Goal: Task Accomplishment & Management: Complete application form

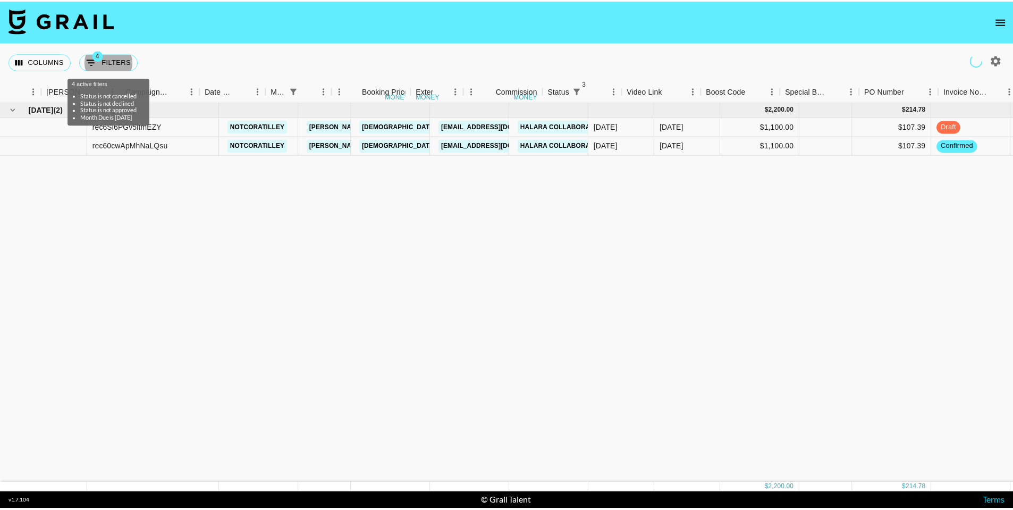
scroll to position [0, 392]
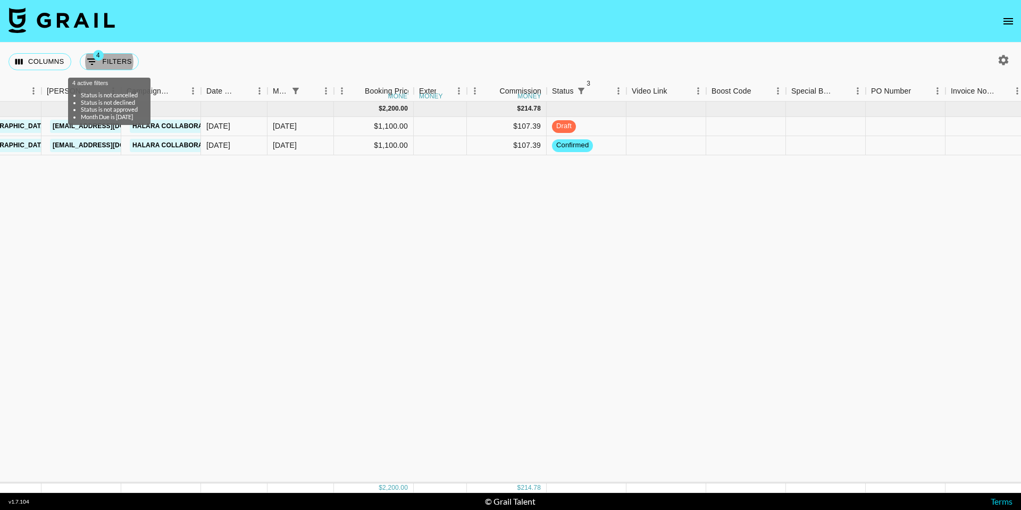
drag, startPoint x: 1010, startPoint y: 32, endPoint x: 1009, endPoint y: 25, distance: 6.9
click at [1010, 32] on nav at bounding box center [510, 21] width 1021 height 43
click at [1009, 21] on icon "open drawer" at bounding box center [1008, 21] width 10 height 6
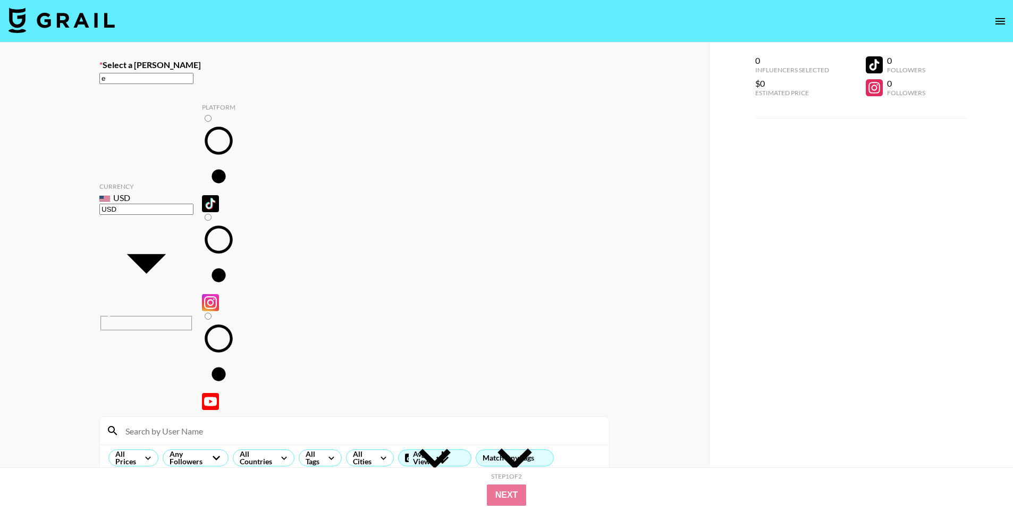
click at [193, 84] on input "e" at bounding box center [146, 78] width 94 height 11
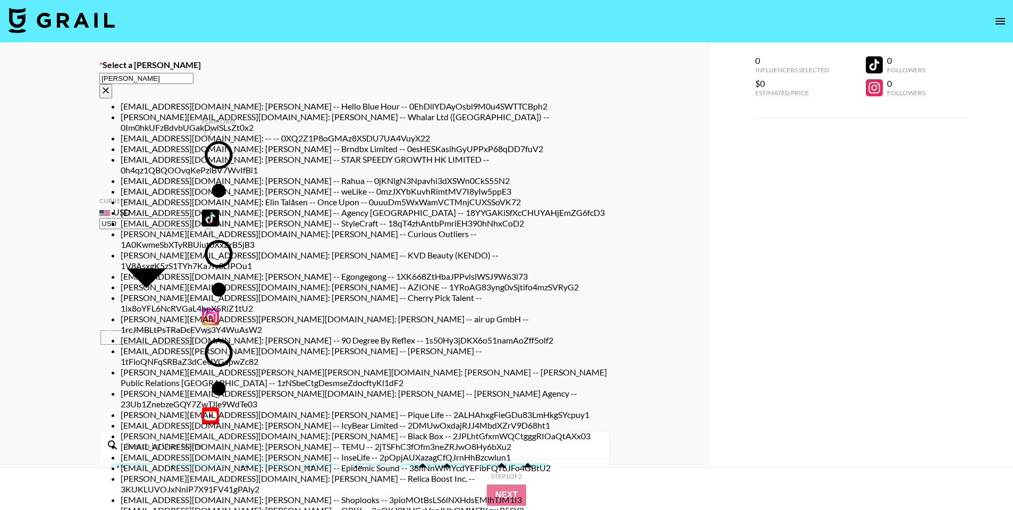
click at [193, 83] on input "eli" at bounding box center [146, 78] width 94 height 11
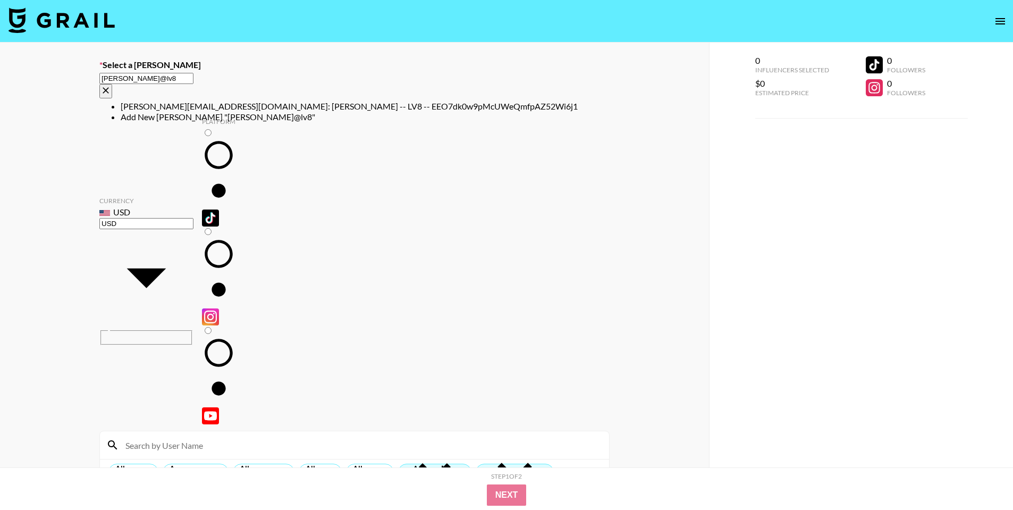
click at [382, 109] on li "eli@lv8.co: Eli Davis -- LV8 -- EEO7dk0w9pMcUWeQmfpAZ52Wi6j1" at bounding box center [365, 106] width 489 height 11
type input "eli@lv8.co: Eli Davis -- LV8 -- EEO7dk0w9pMcUWeQmfpAZ52Wi6j1"
select select "Song"
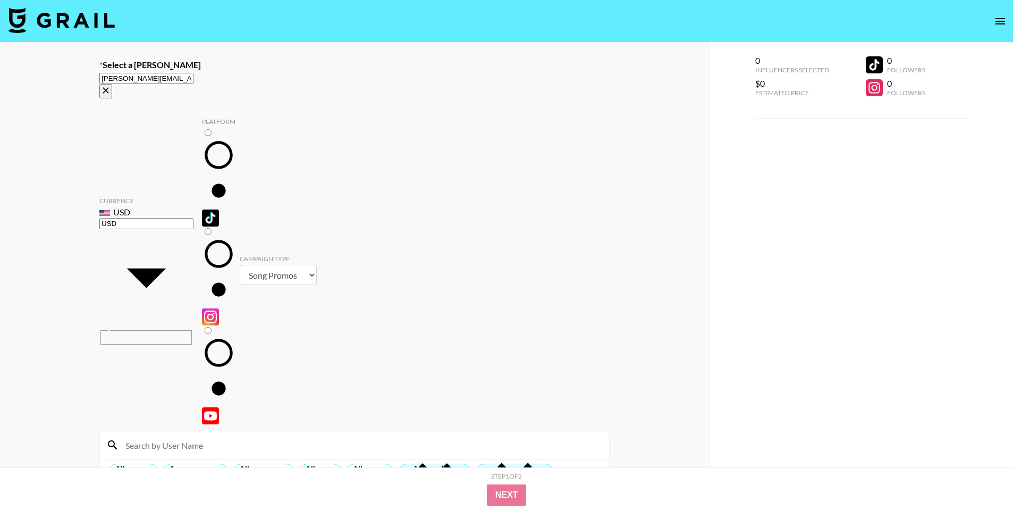
click at [282, 436] on input at bounding box center [361, 444] width 484 height 17
click at [205, 129] on input "radio" at bounding box center [208, 132] width 7 height 7
radio input "true"
click at [164, 436] on input at bounding box center [361, 444] width 484 height 17
type input "karson"
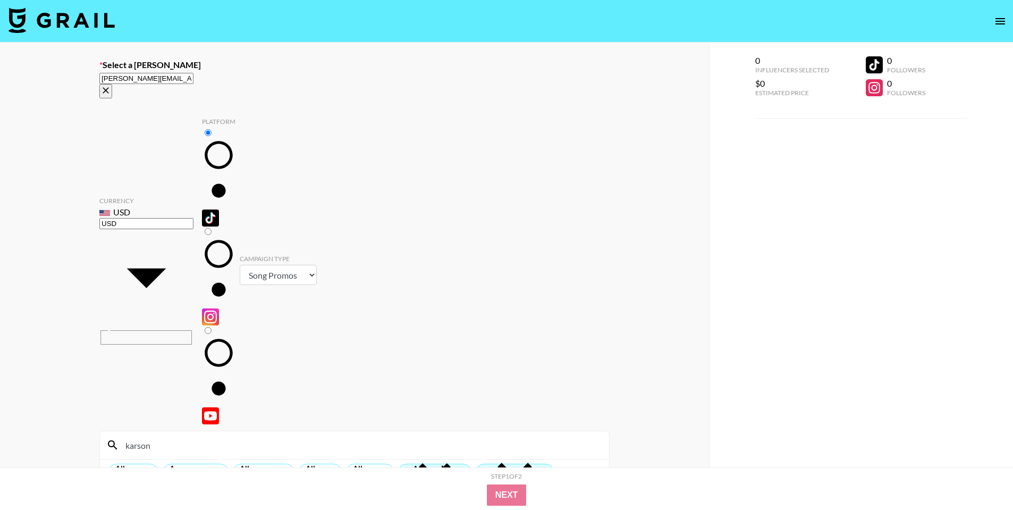
checkbox input "true"
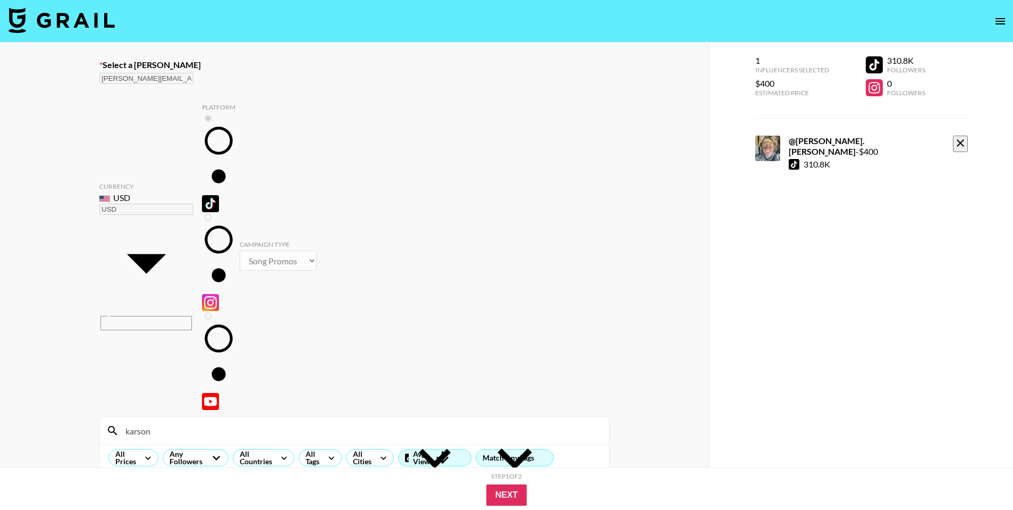
type input "4"
checkbox input "false"
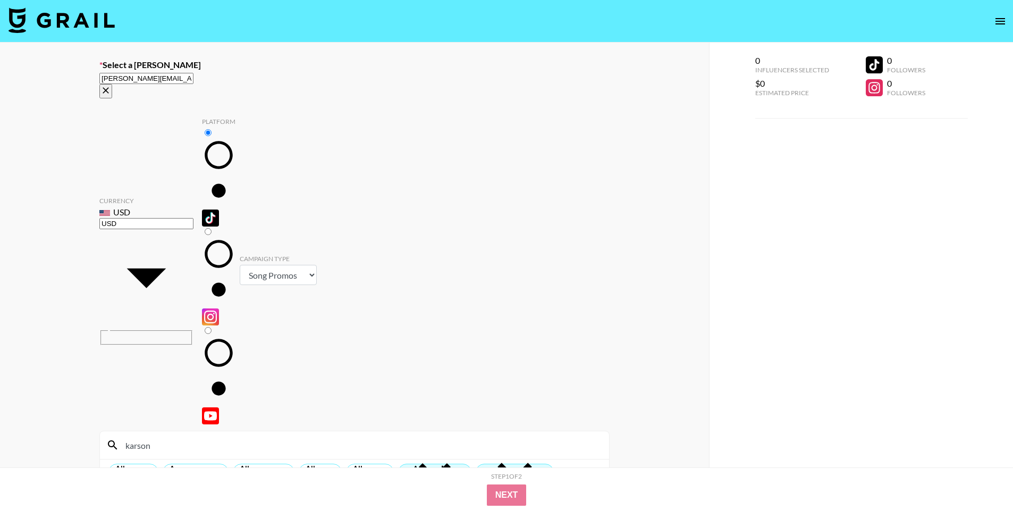
checkbox input "true"
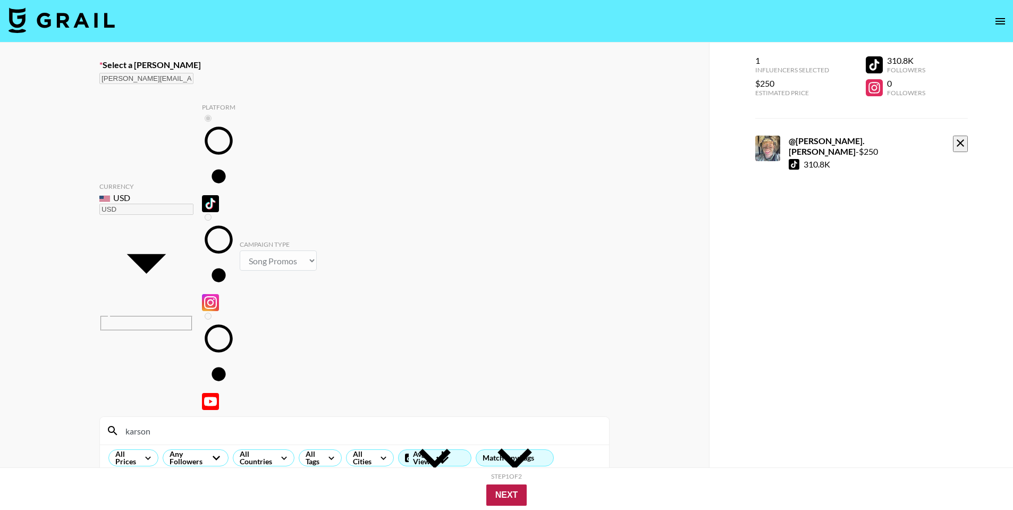
type input "250"
click at [504, 495] on button "Next" at bounding box center [506, 494] width 41 height 21
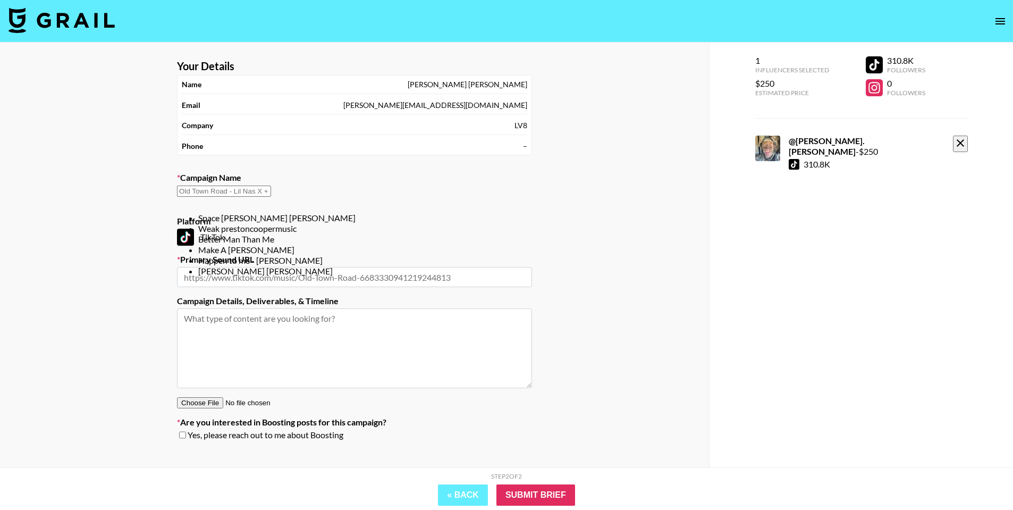
click at [271, 191] on input "text" at bounding box center [224, 191] width 94 height 11
paste input "Come On Over, Baby [PERSON_NAME]"
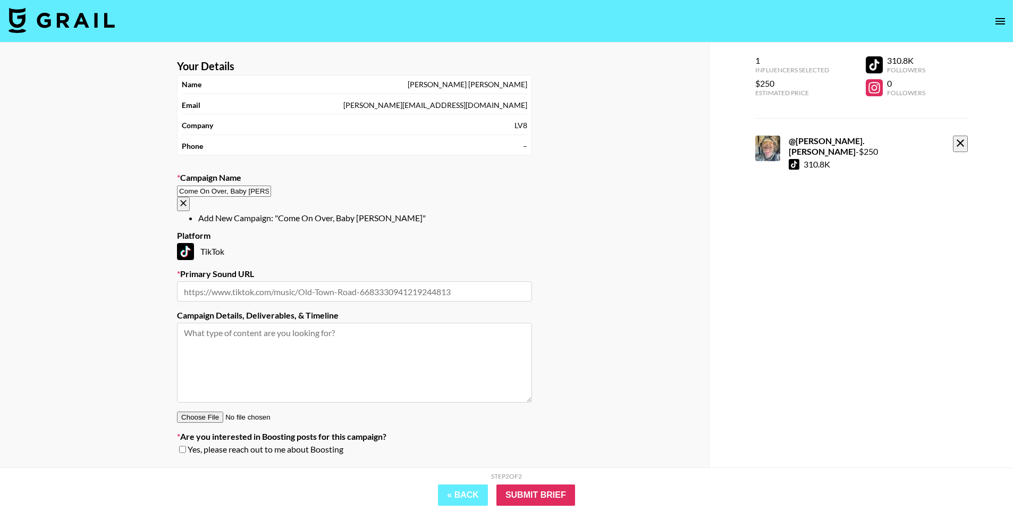
click at [377, 218] on li "Add New Campaign: "Come On Over, Baby Ty Myers"" at bounding box center [365, 218] width 334 height 11
type input "Come On Over, Baby [PERSON_NAME]"
click at [402, 281] on input "text" at bounding box center [354, 291] width 355 height 20
paste input "https://www.tiktok.com/music/Come-On-Over-Baby-7546358852096116753?is_from_weba…"
type input "https://www.tiktok.com/music/Come-On-Over-Baby-7546358852096116753?is_from_weba…"
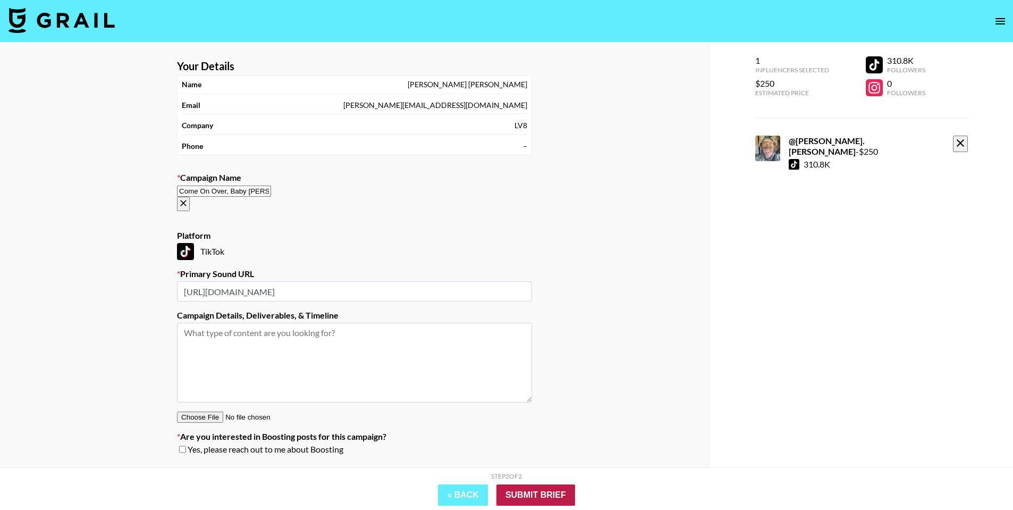
click at [553, 488] on input "Submit Brief" at bounding box center [535, 494] width 79 height 21
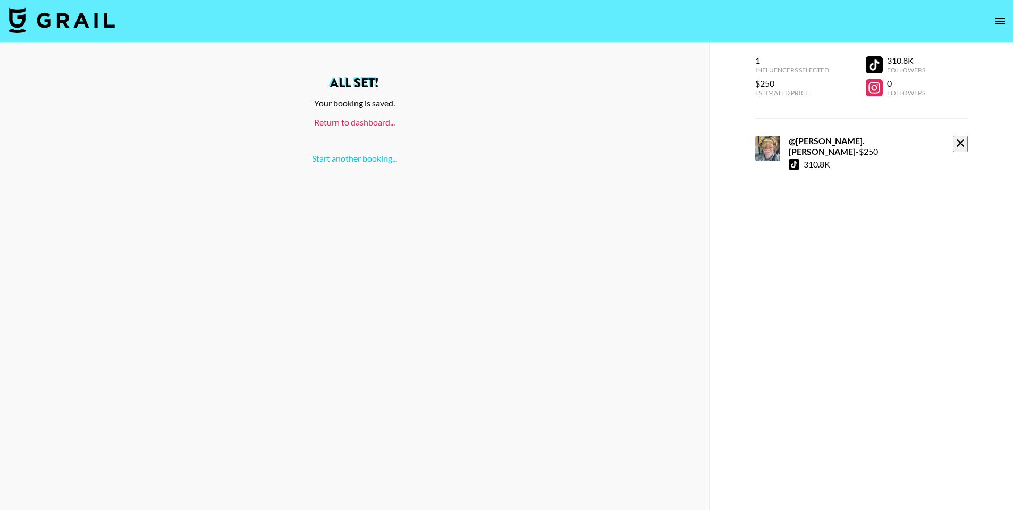
click at [385, 119] on link "Return to dashboard..." at bounding box center [354, 122] width 81 height 10
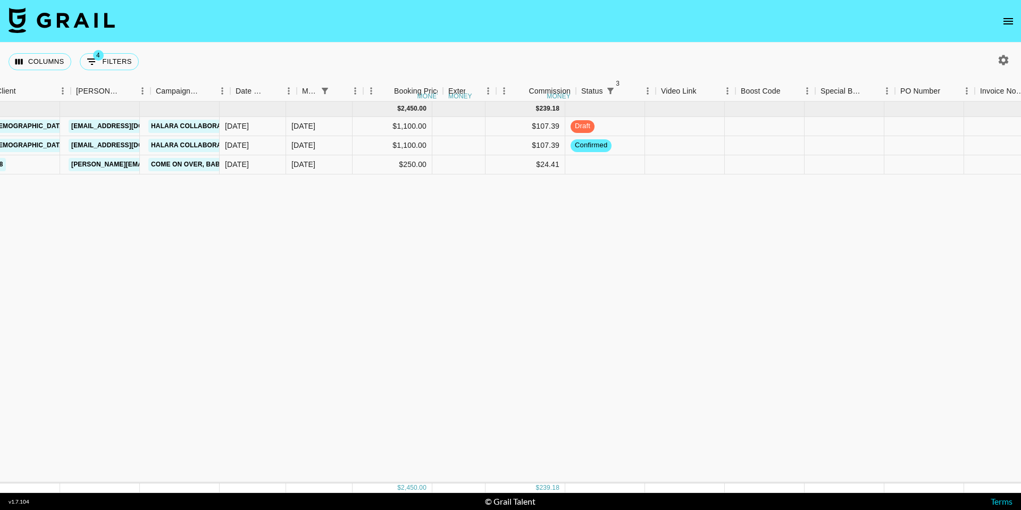
scroll to position [0, 389]
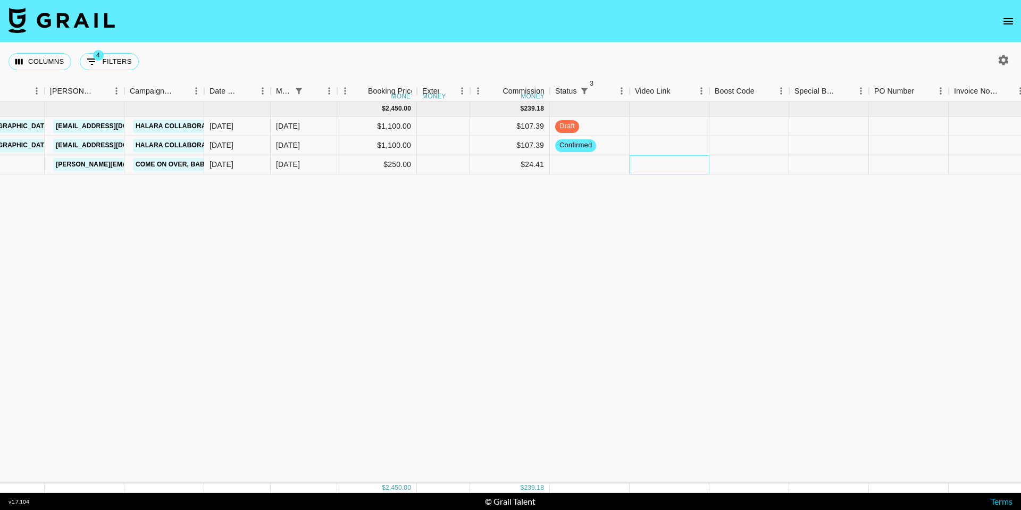
click at [668, 167] on div at bounding box center [669, 164] width 80 height 19
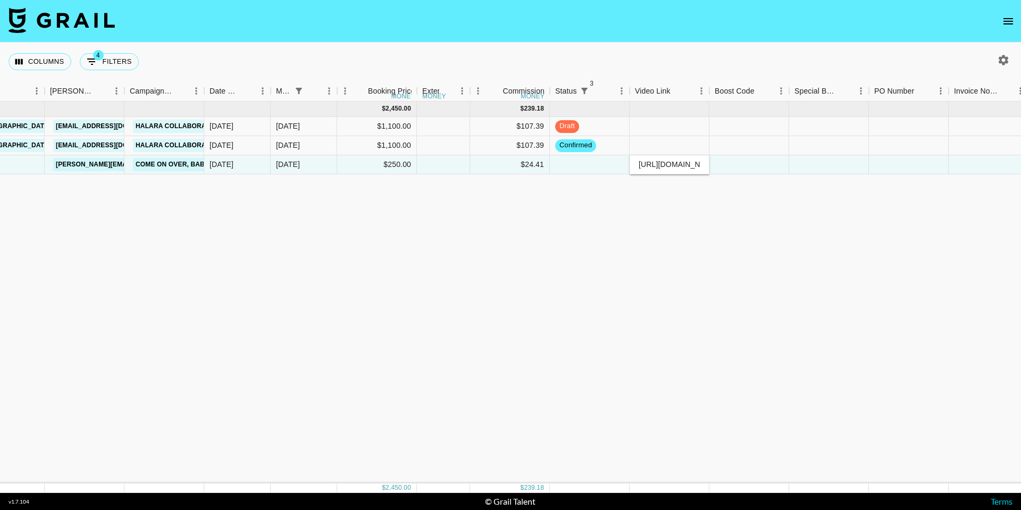
type input "[URL][DOMAIN_NAME][PERSON_NAME][DOMAIN_NAME][PERSON_NAME]"
click at [735, 162] on div at bounding box center [749, 164] width 80 height 19
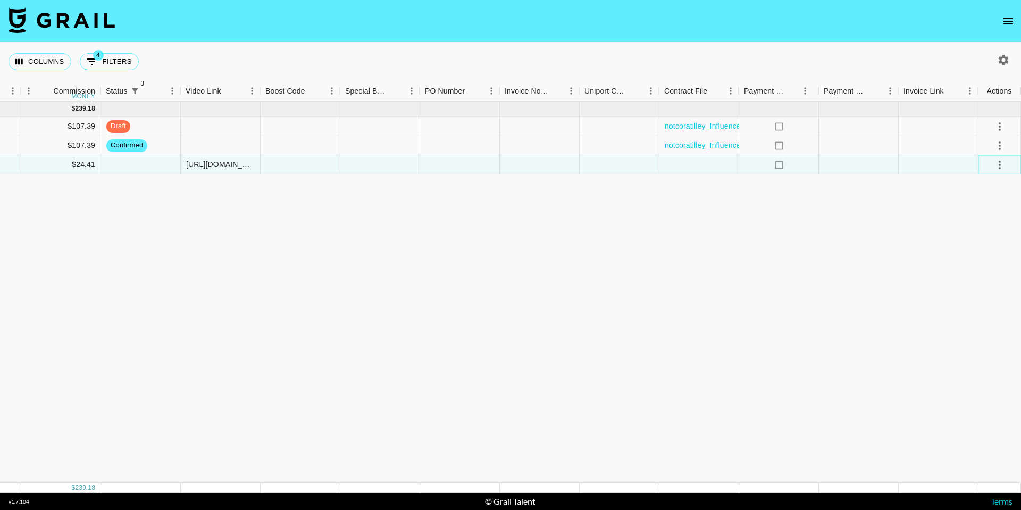
click at [1002, 167] on icon "select merge strategy" at bounding box center [999, 164] width 13 height 13
click at [983, 269] on div "Approve" at bounding box center [976, 264] width 32 height 13
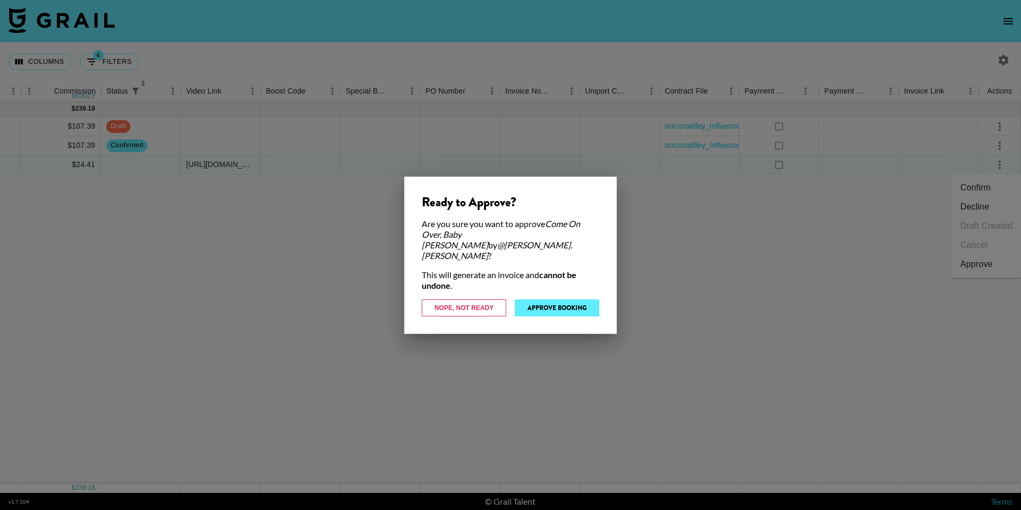
click at [538, 302] on button "Approve Booking" at bounding box center [557, 307] width 85 height 17
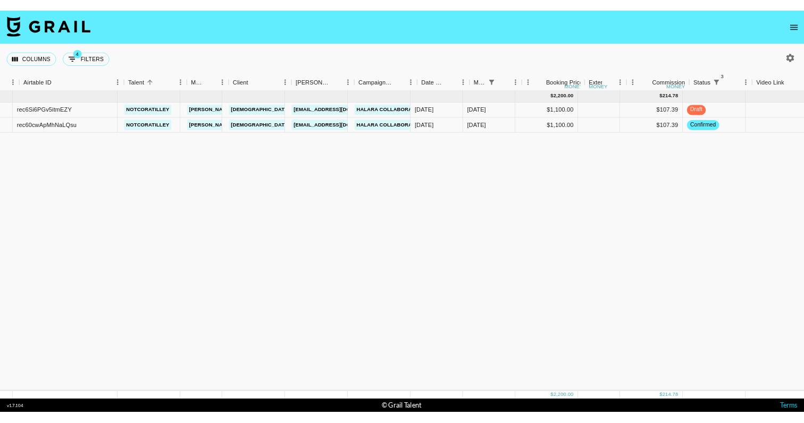
scroll to position [0, 63]
